Goal: Task Accomplishment & Management: Use online tool/utility

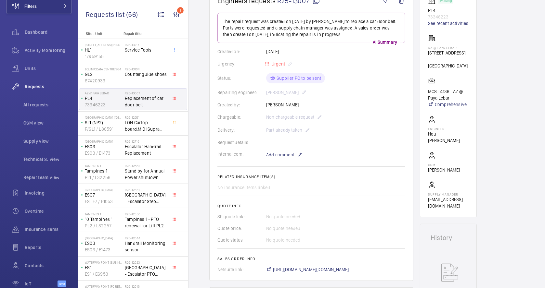
scroll to position [173, 0]
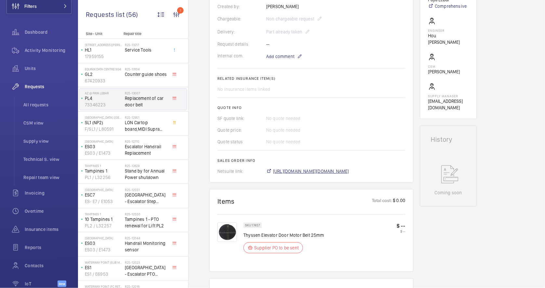
click at [338, 173] on span "[URL][DOMAIN_NAME][DOMAIN_NAME]" at bounding box center [311, 171] width 76 height 6
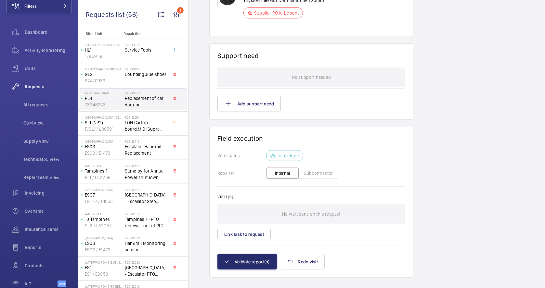
scroll to position [418, 0]
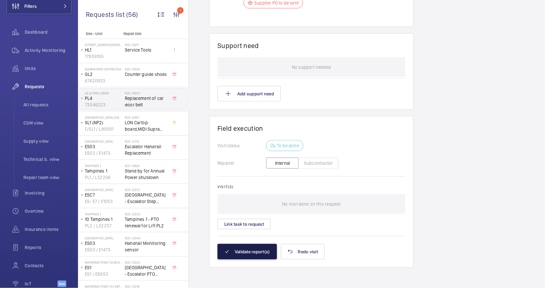
click at [249, 254] on button "Validate report(s)" at bounding box center [246, 252] width 59 height 16
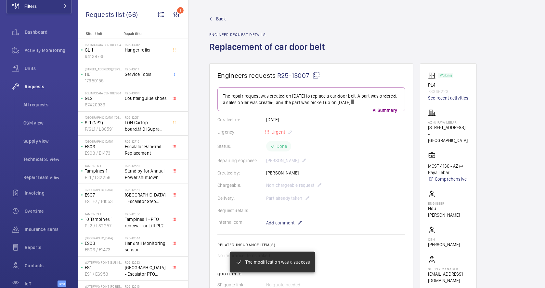
click at [219, 18] on span "Back" at bounding box center [221, 19] width 10 height 6
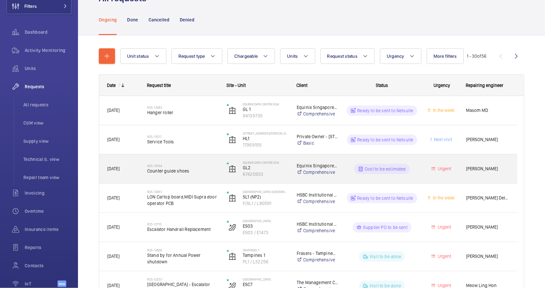
scroll to position [43, 0]
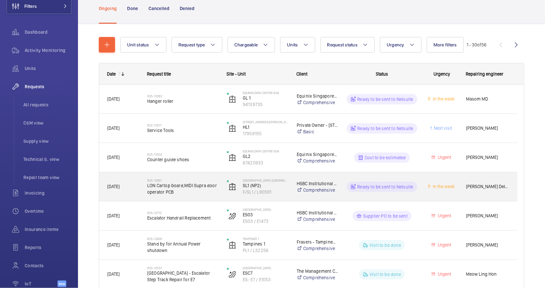
click at [205, 190] on span "LON Cartop board,MIDI Supra door operator PCB" at bounding box center [182, 189] width 71 height 13
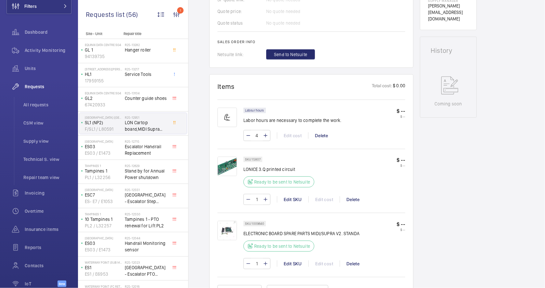
scroll to position [279, 0]
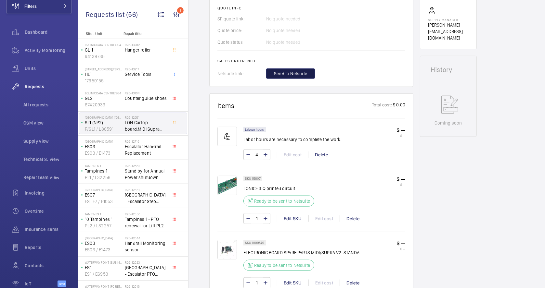
click at [296, 69] on button "Send to Netsuite" at bounding box center [290, 74] width 49 height 10
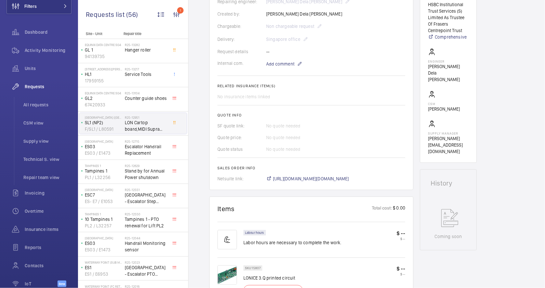
scroll to position [173, 0]
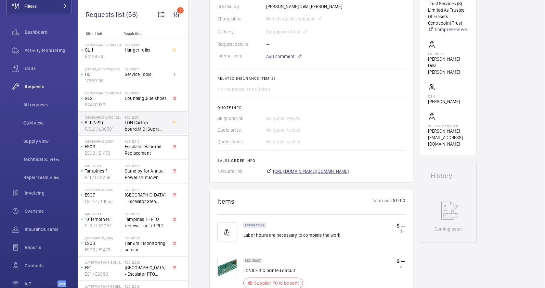
click at [349, 171] on span "[URL][DOMAIN_NAME][DOMAIN_NAME]" at bounding box center [311, 171] width 76 height 6
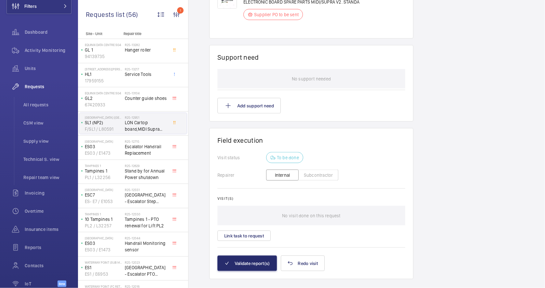
scroll to position [504, 0]
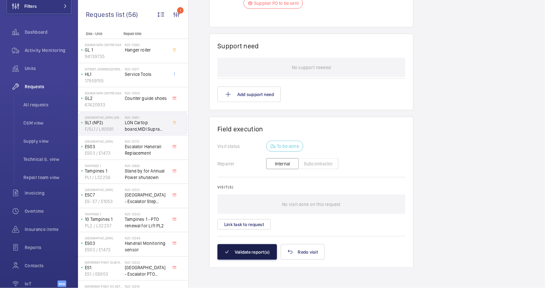
click at [261, 253] on button "Validate report(s)" at bounding box center [246, 253] width 59 height 16
